Goal: Information Seeking & Learning: Learn about a topic

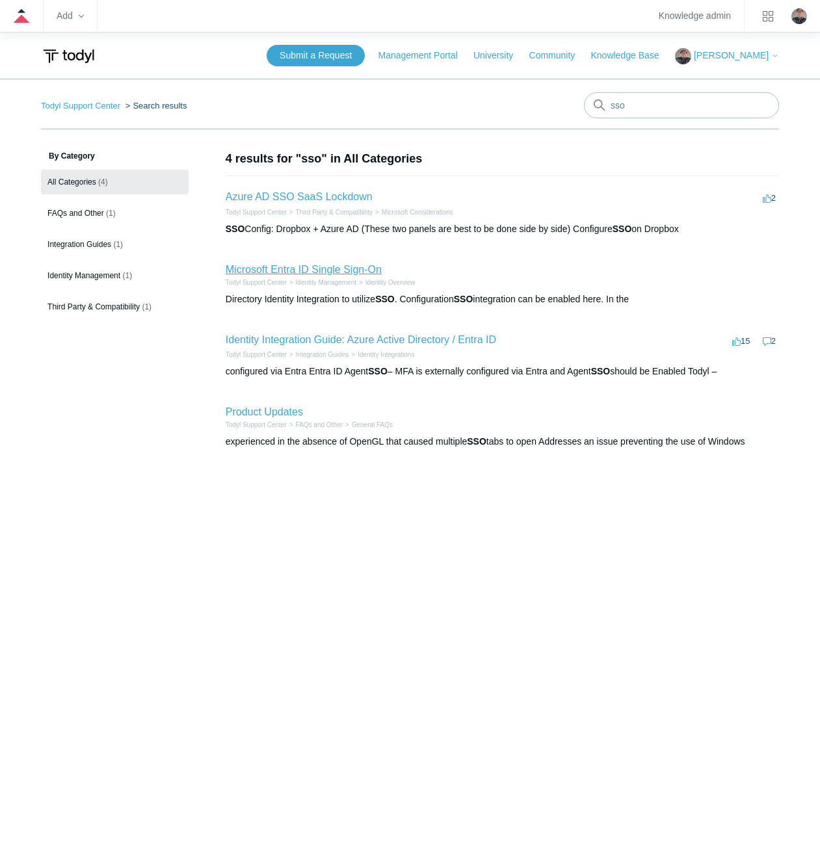
click at [300, 266] on link "Microsoft Entra ID Single Sign-On" at bounding box center [304, 269] width 156 height 11
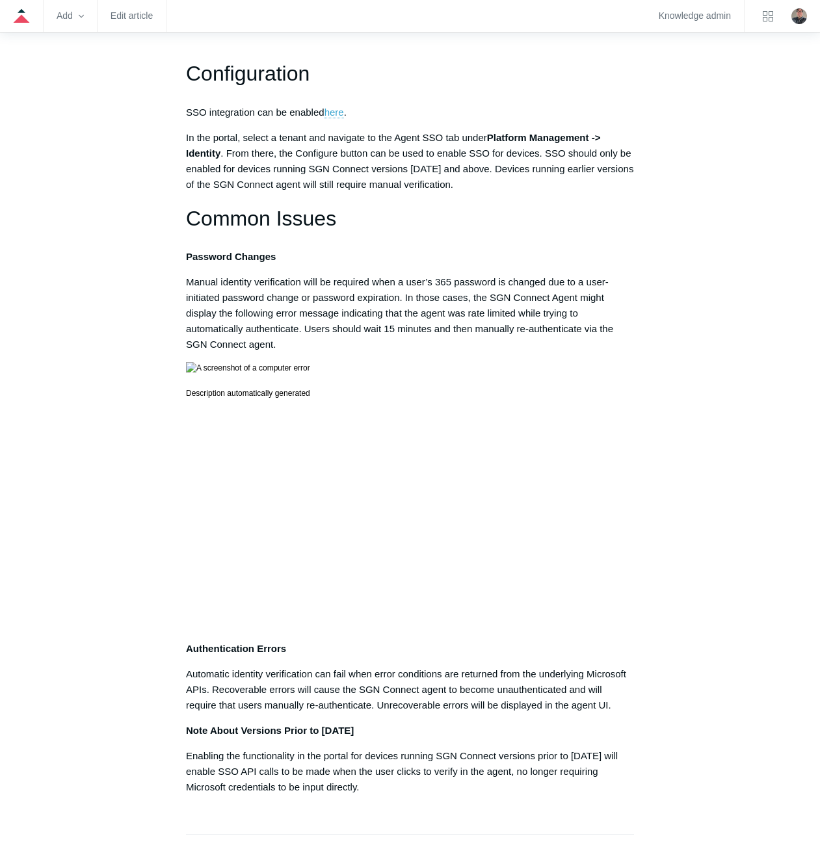
scroll to position [390, 0]
click at [69, 296] on aside "Articles in this section Microsoft Entra ID Single Sign-On Azure/Entra ID Error…" at bounding box center [104, 490] width 126 height 1460
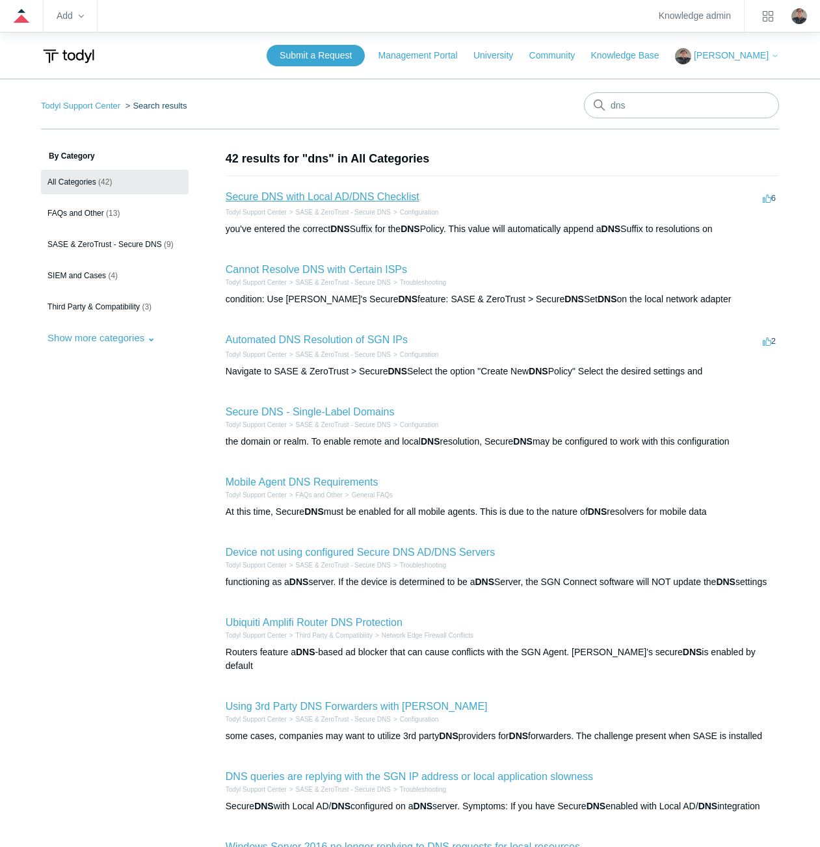
click at [345, 196] on link "Secure DNS with Local AD/DNS Checklist" at bounding box center [323, 196] width 194 height 11
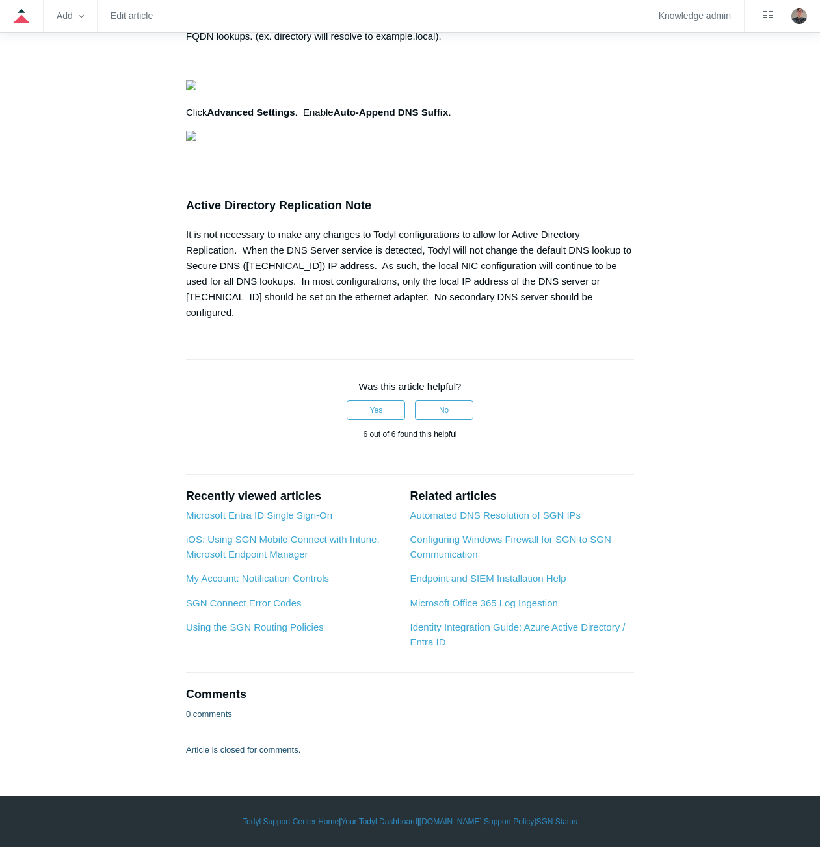
scroll to position [2016, 0]
